Goal: Task Accomplishment & Management: Use online tool/utility

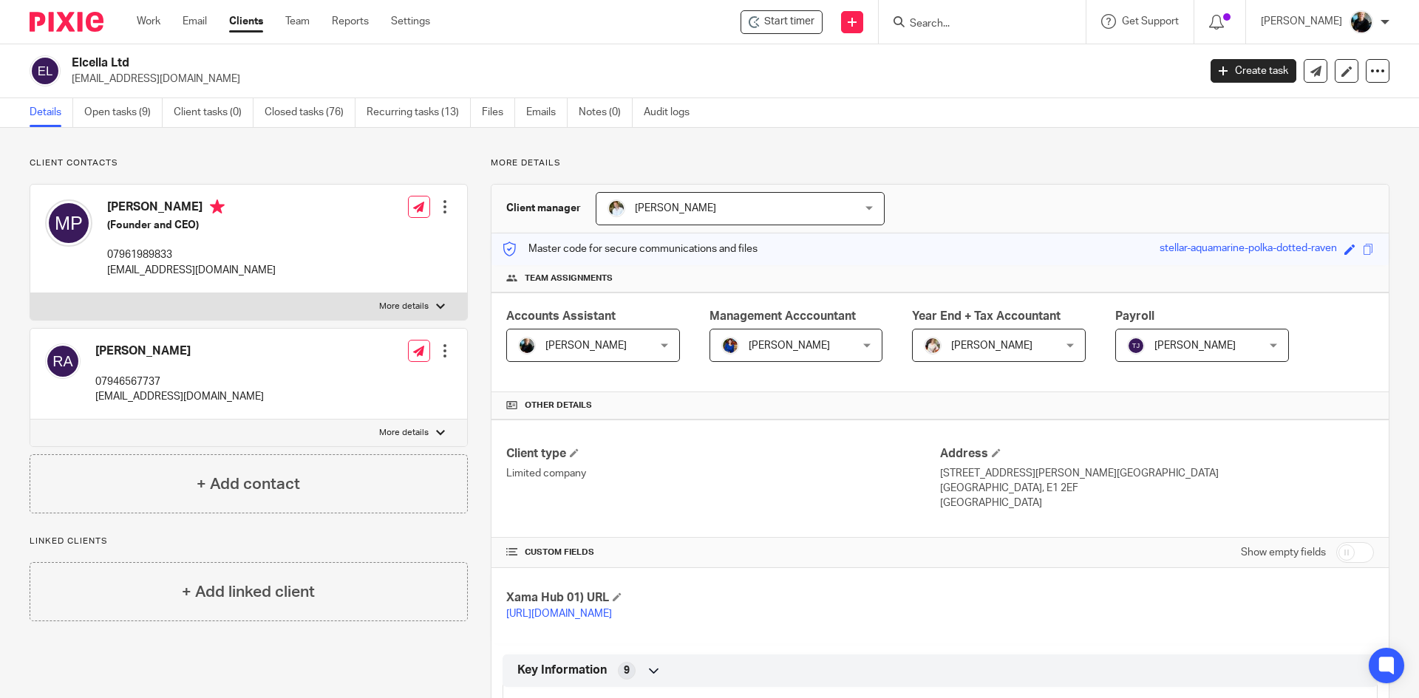
click at [942, 22] on input "Search" at bounding box center [974, 24] width 133 height 13
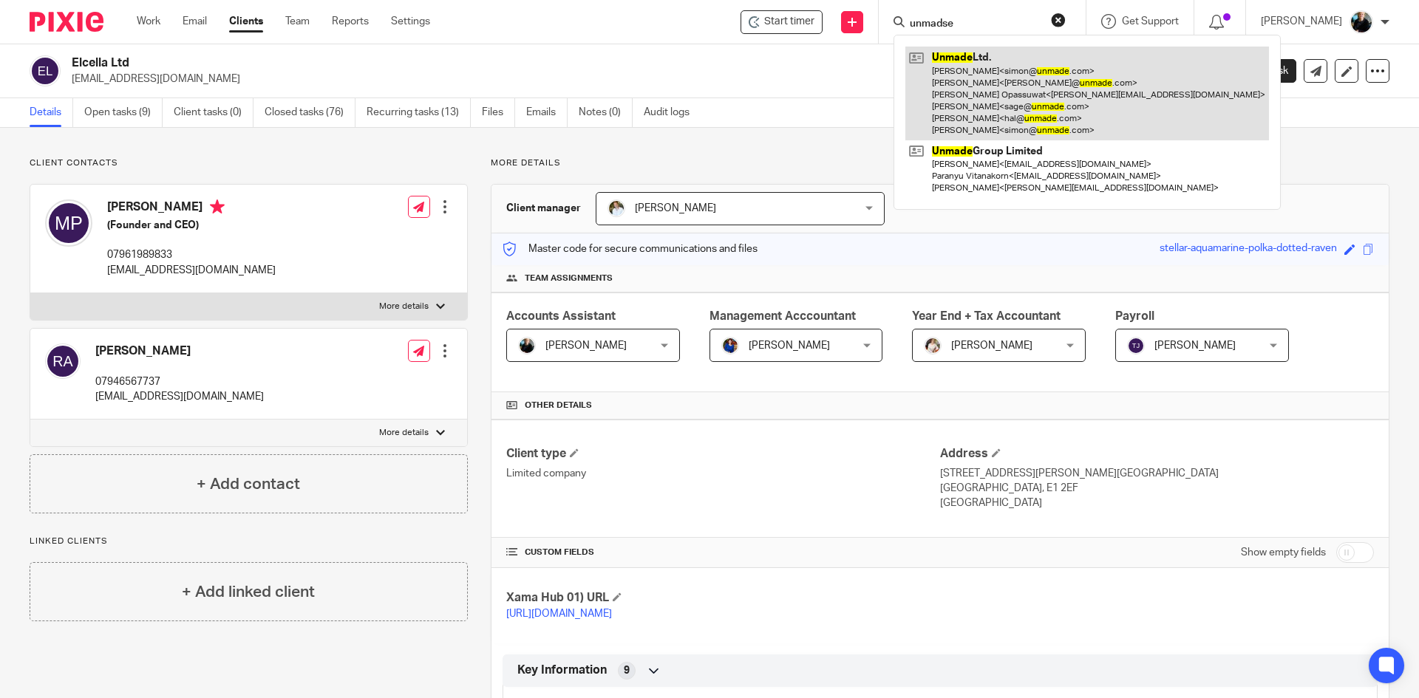
type input "unmadse"
click at [967, 109] on link at bounding box center [1087, 94] width 364 height 94
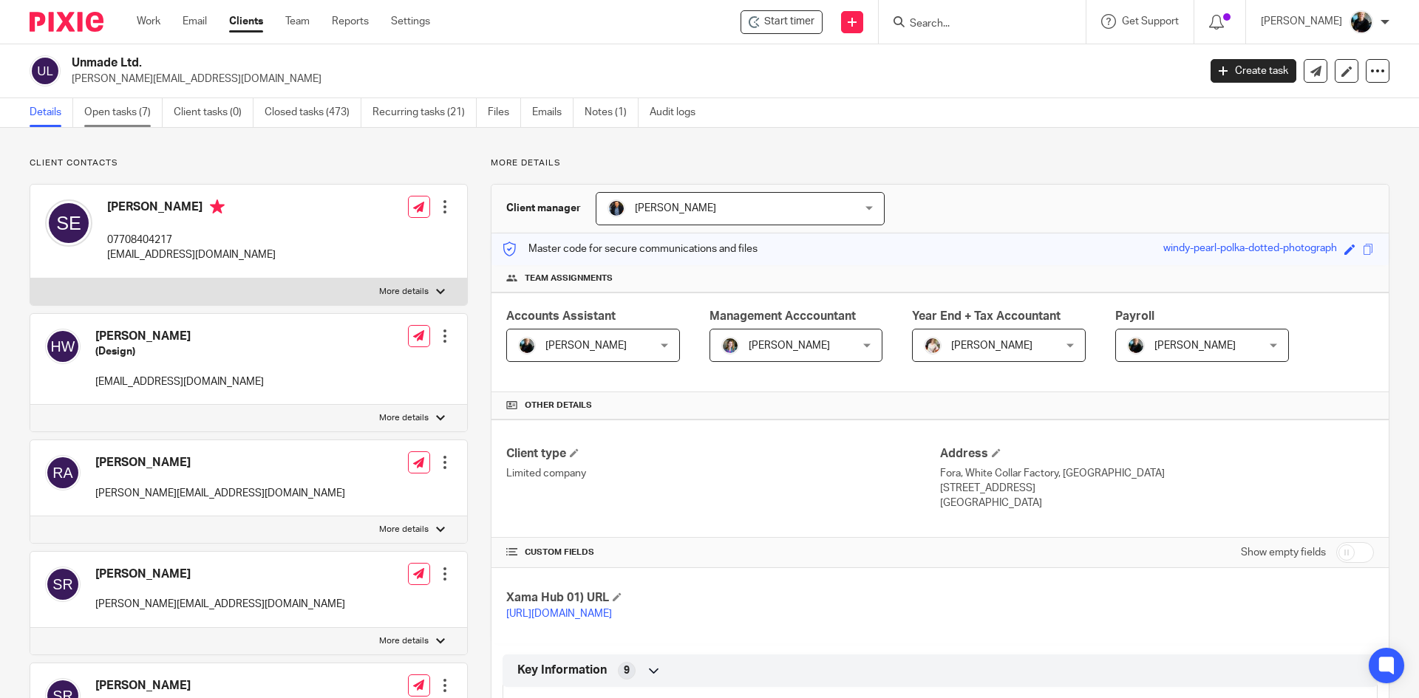
click at [124, 112] on link "Open tasks (7)" at bounding box center [123, 112] width 78 height 29
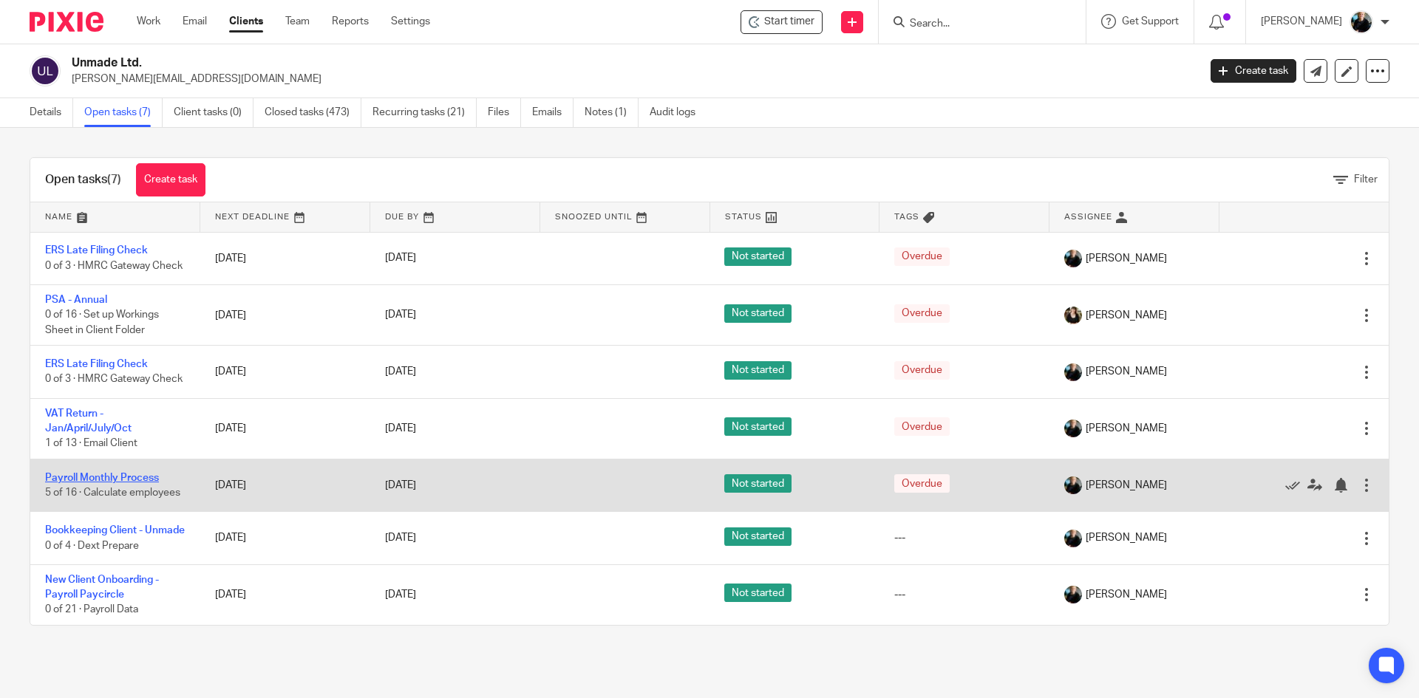
click at [65, 483] on link "Payroll Monthly Process" at bounding box center [102, 478] width 114 height 10
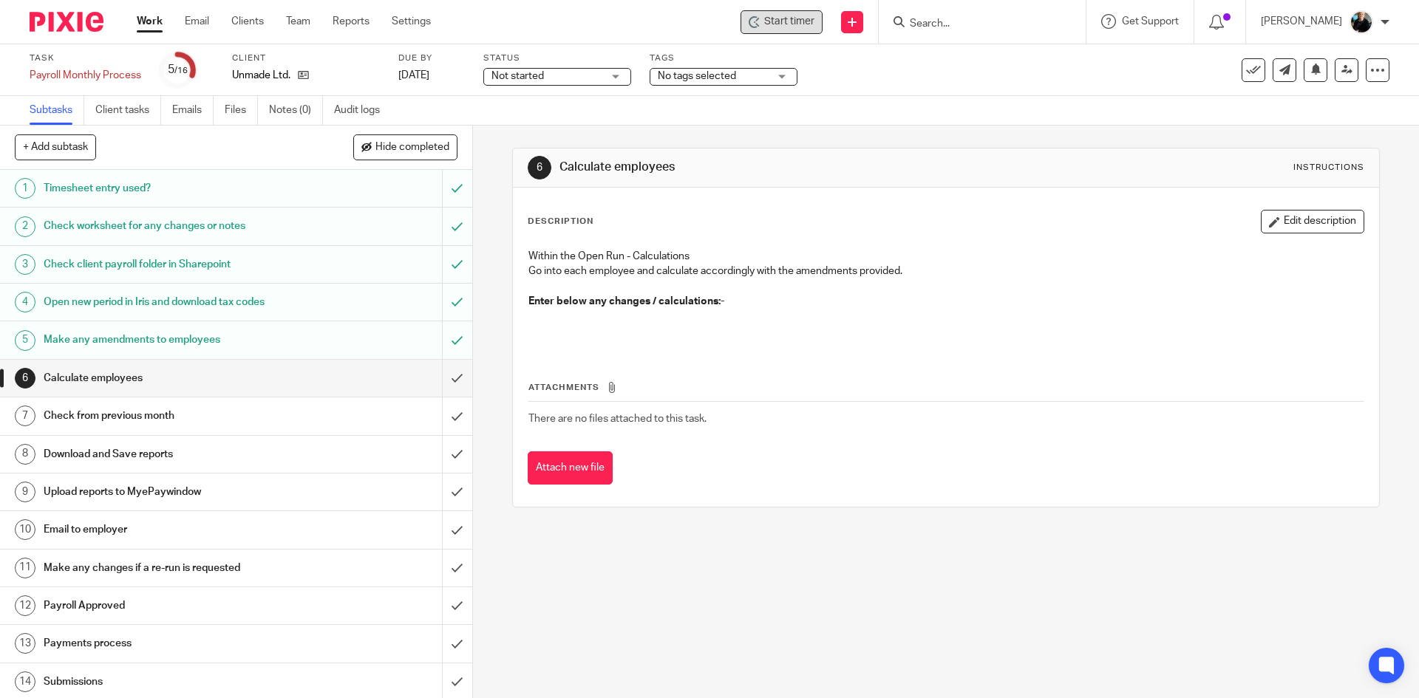
click at [791, 21] on span "Start timer" at bounding box center [789, 22] width 50 height 16
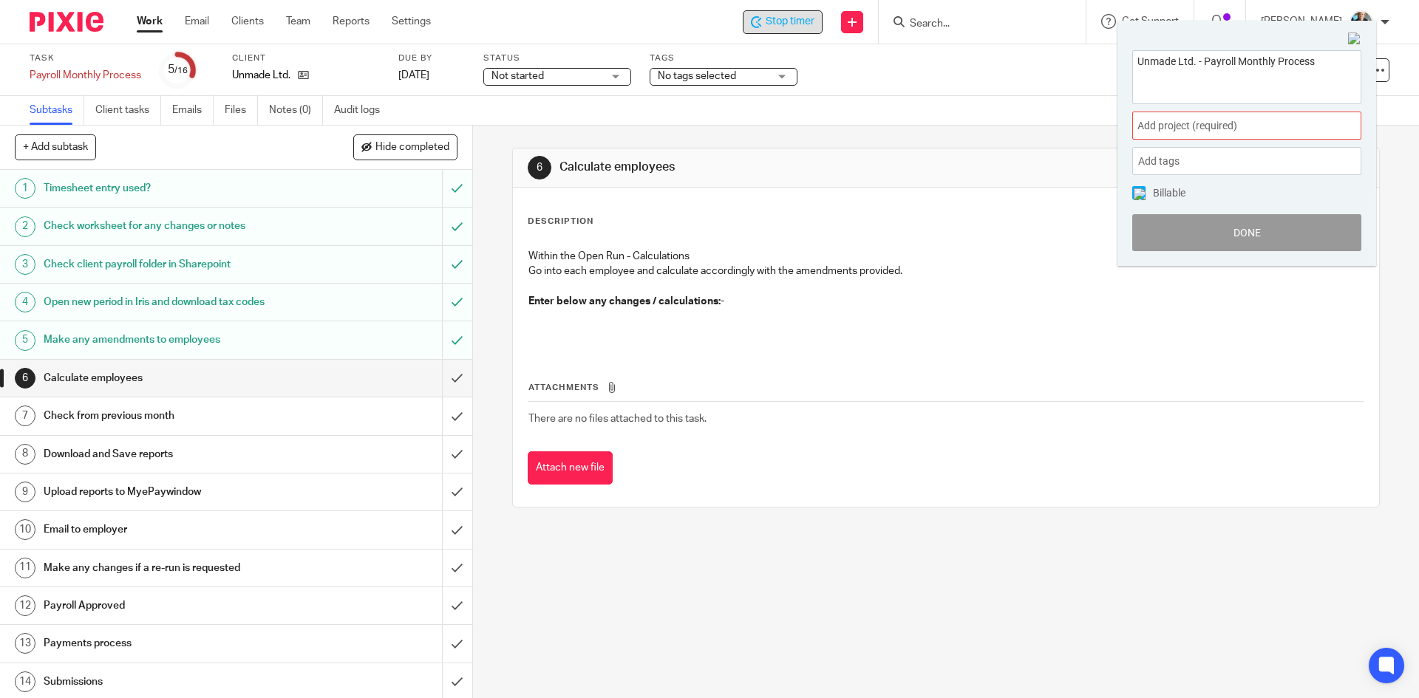
click at [1181, 125] on span "Add project (required) :" at bounding box center [1231, 126] width 186 height 16
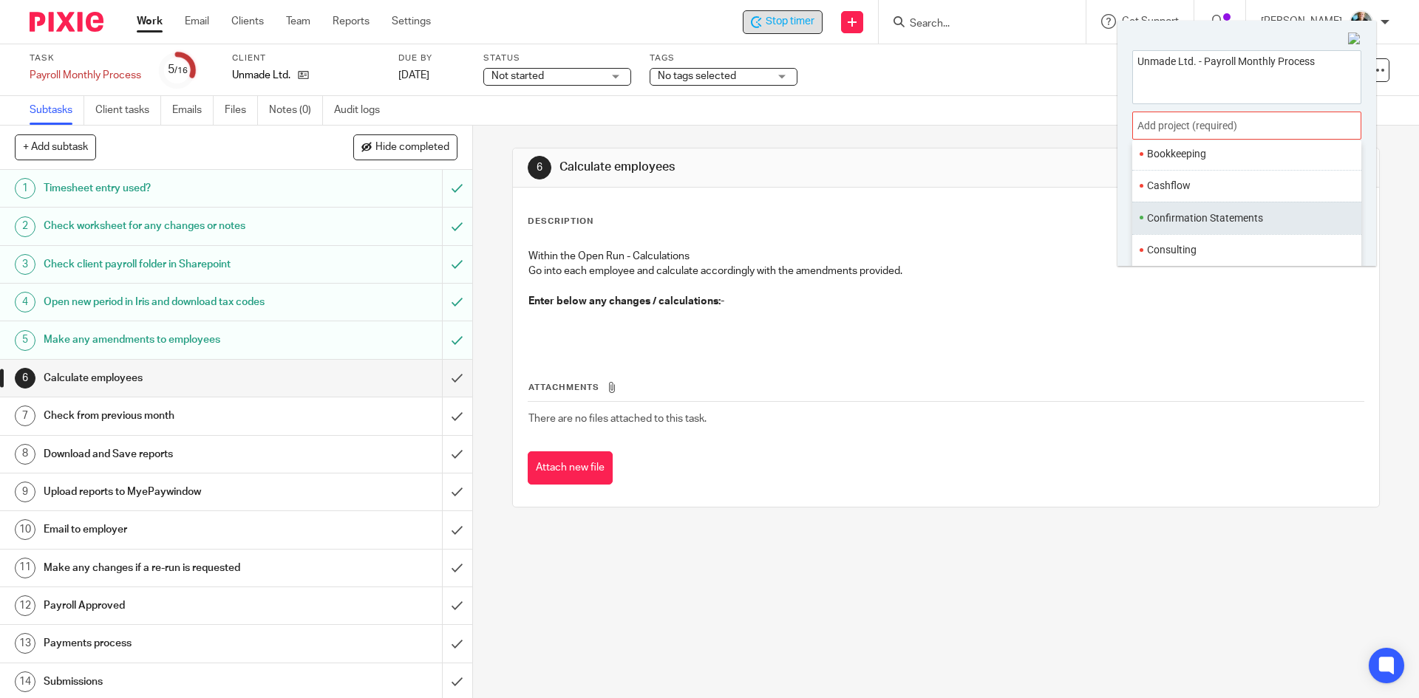
scroll to position [148, 0]
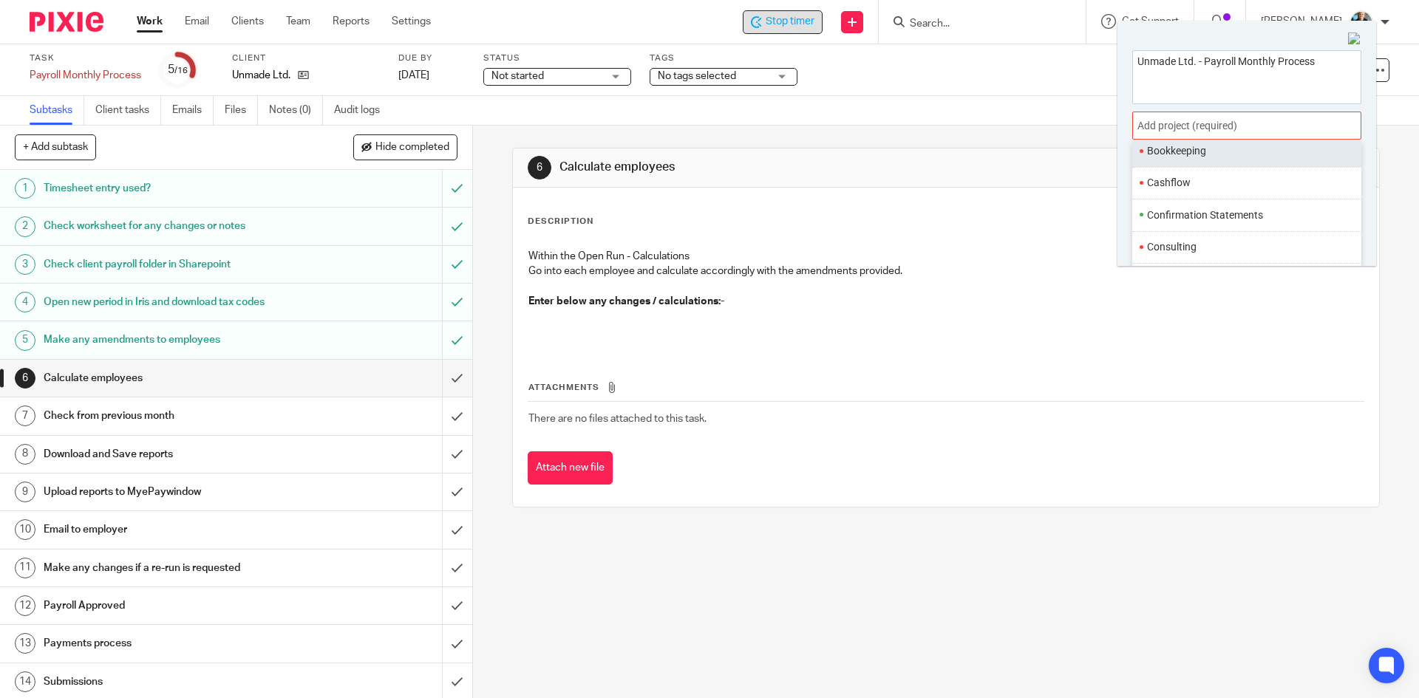
click at [1183, 152] on li "Bookkeeping" at bounding box center [1243, 151] width 193 height 16
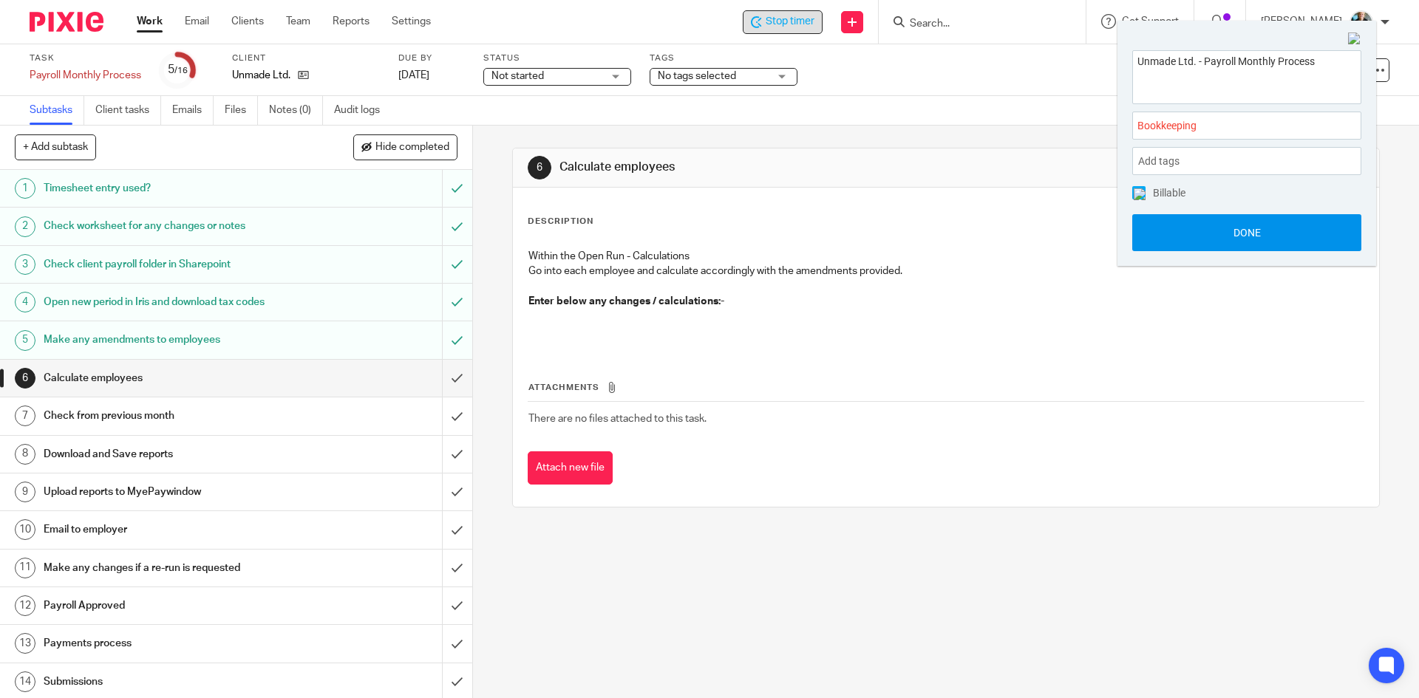
click at [1219, 226] on button "Done" at bounding box center [1246, 232] width 229 height 37
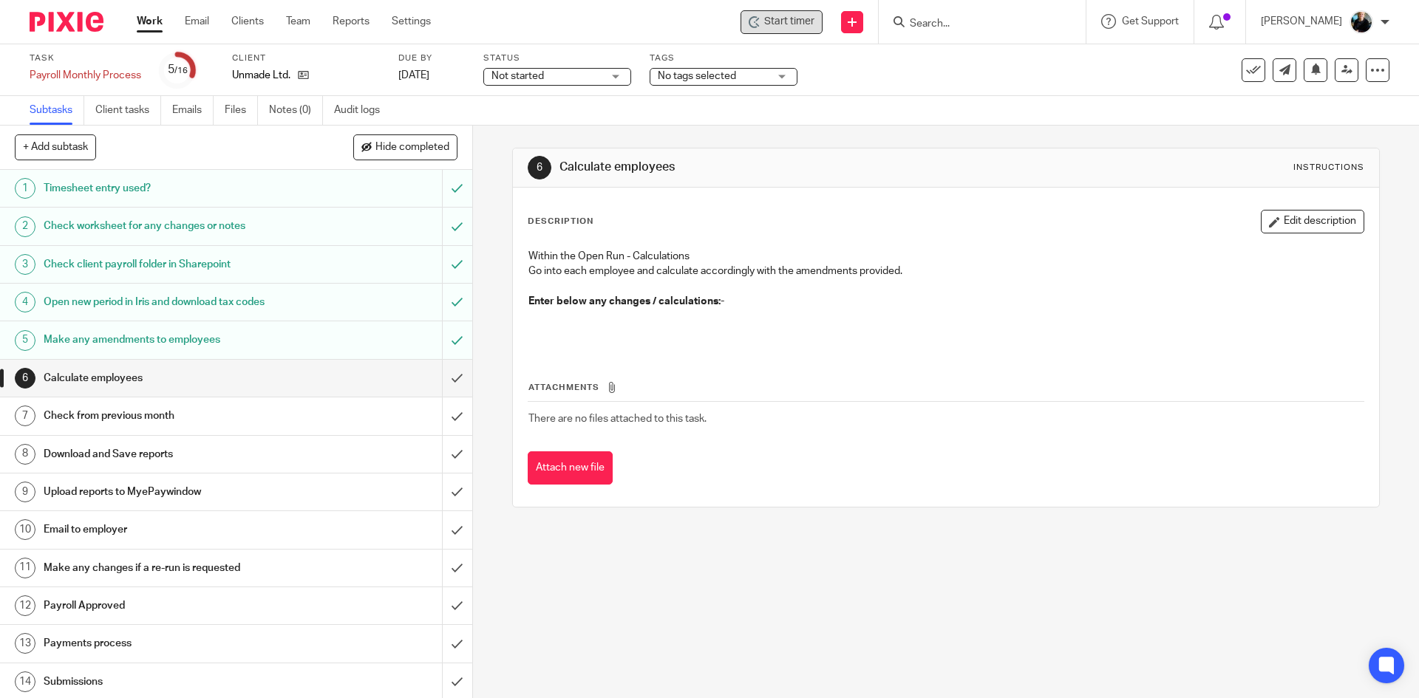
click at [968, 188] on div "Description Edit description Within the Open Run - Calculations Go into each em…" at bounding box center [946, 347] width 866 height 319
click at [783, 426] on td "There are no files attached to this task." at bounding box center [946, 418] width 836 height 35
click at [787, 17] on span "Start timer" at bounding box center [789, 22] width 50 height 16
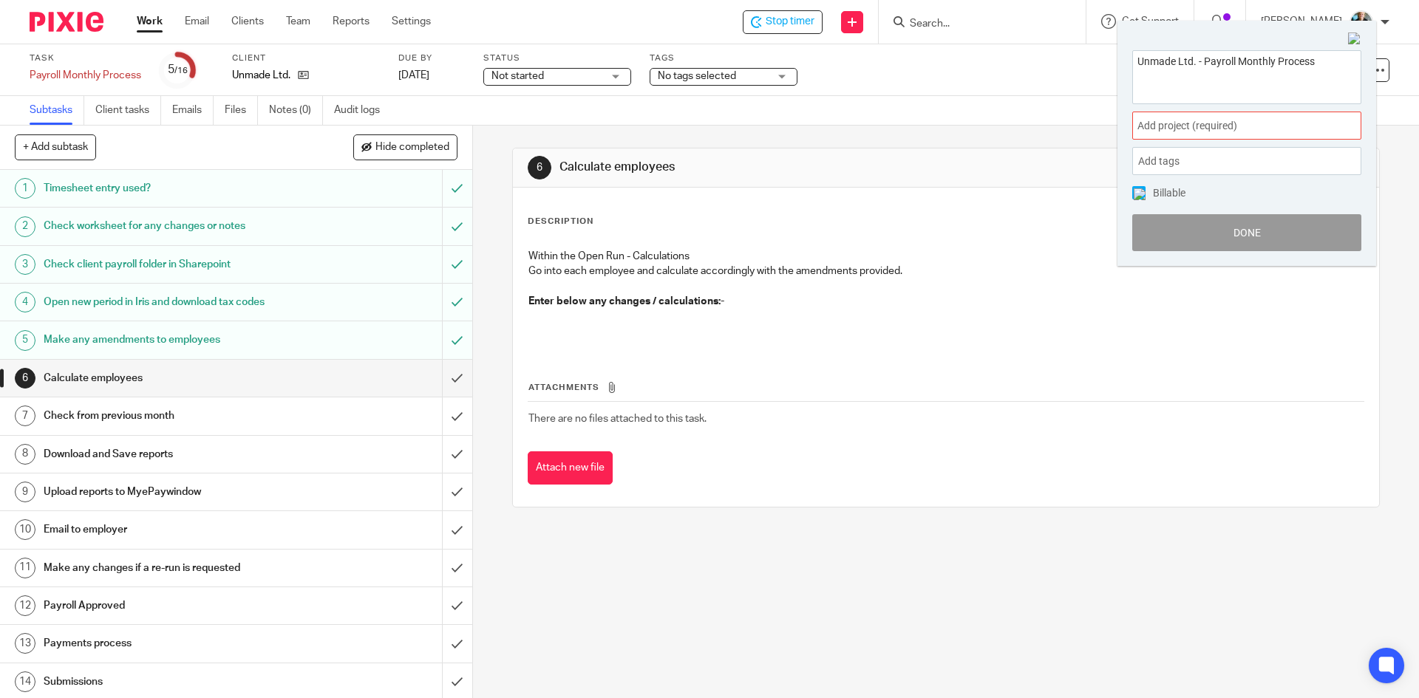
click at [1172, 120] on span "Add project (required) :" at bounding box center [1231, 126] width 186 height 16
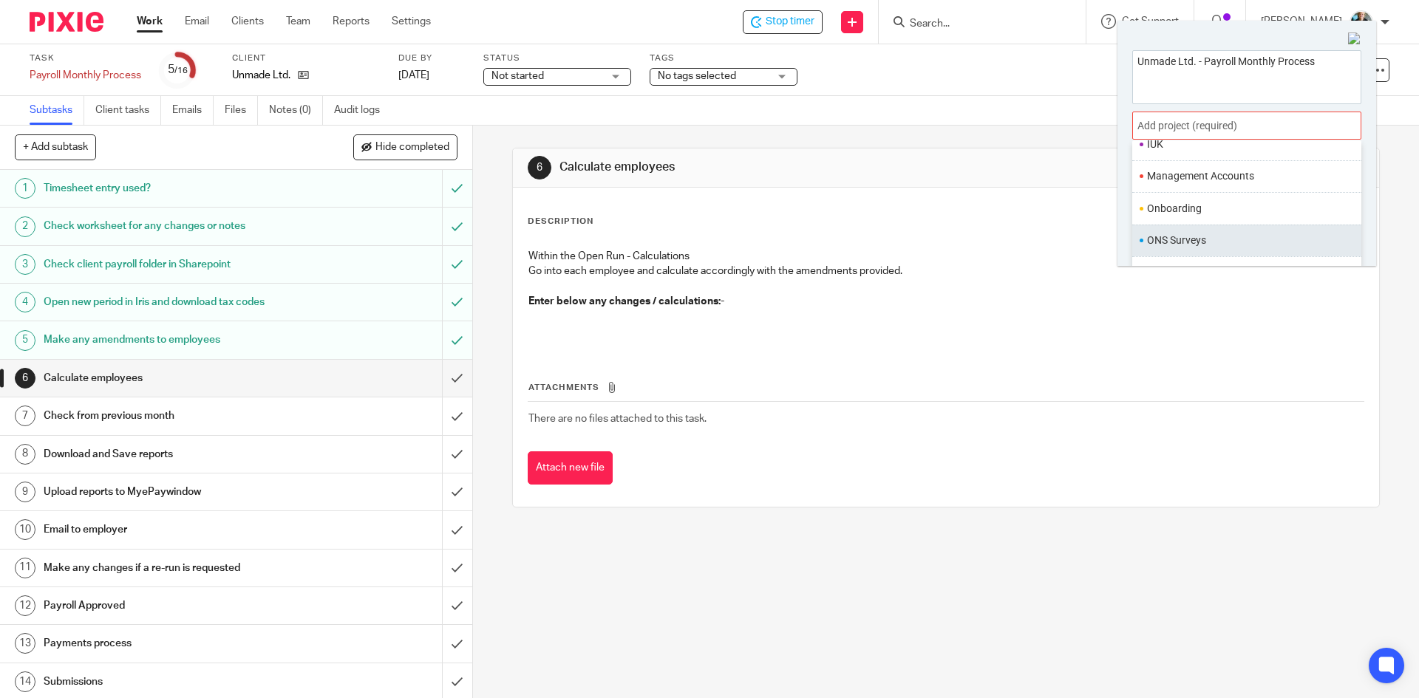
scroll to position [517, 0]
click at [1168, 228] on li "Payroll" at bounding box center [1243, 231] width 193 height 16
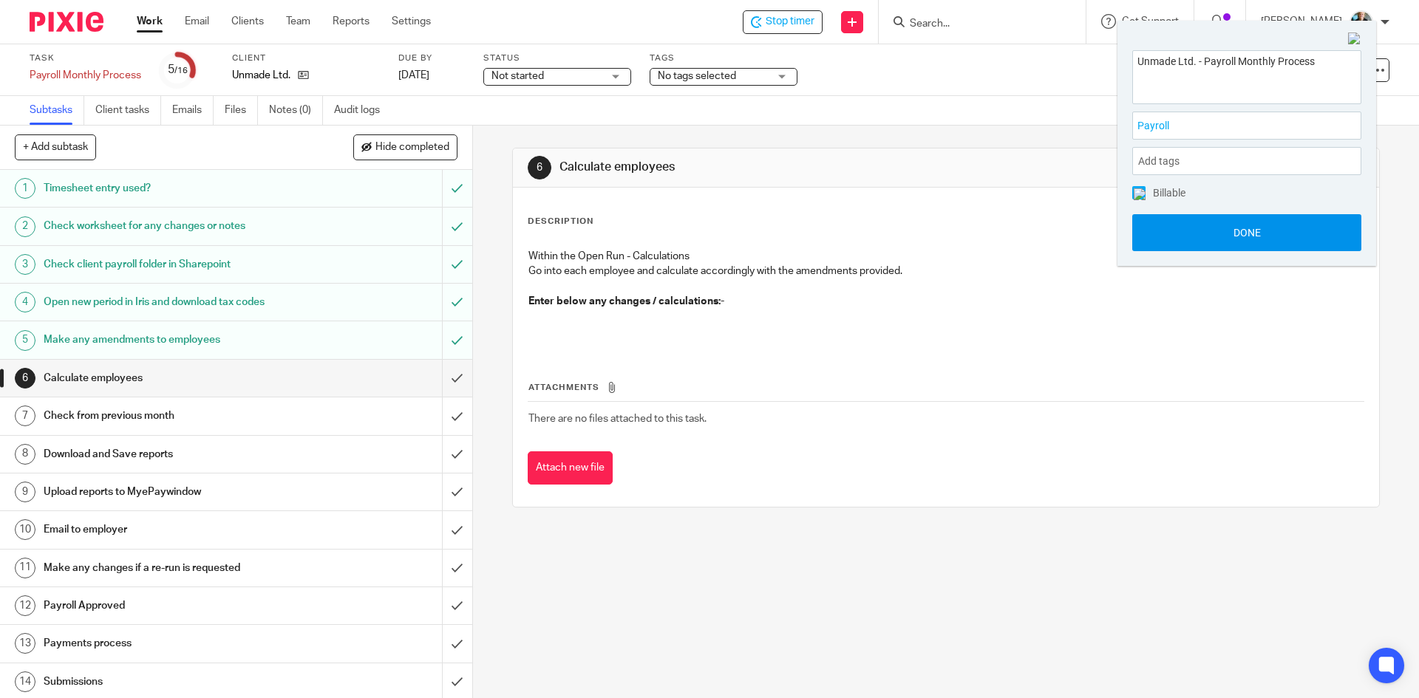
click at [1223, 238] on button "Done" at bounding box center [1246, 232] width 229 height 37
